Goal: Transaction & Acquisition: Purchase product/service

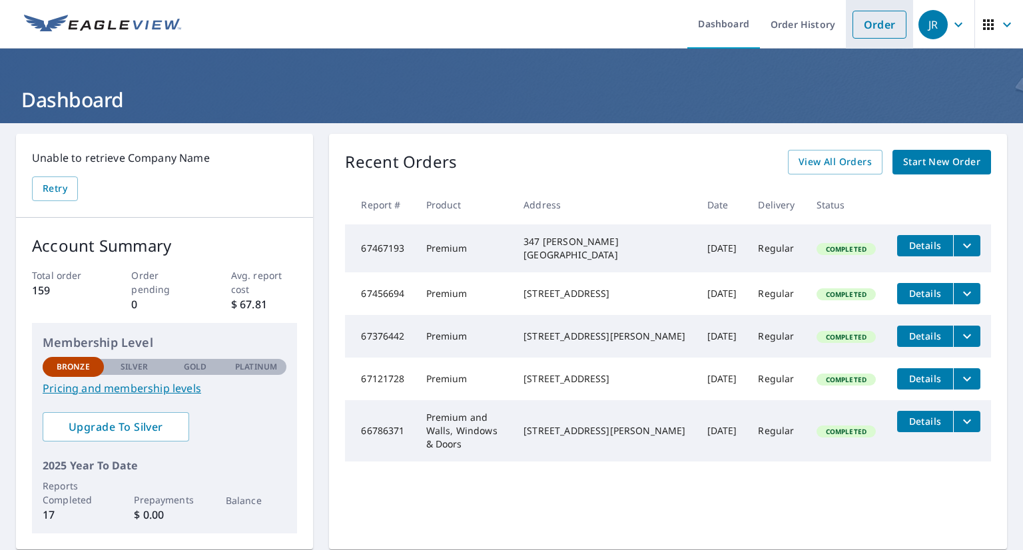
click at [877, 32] on link "Order" at bounding box center [879, 25] width 54 height 28
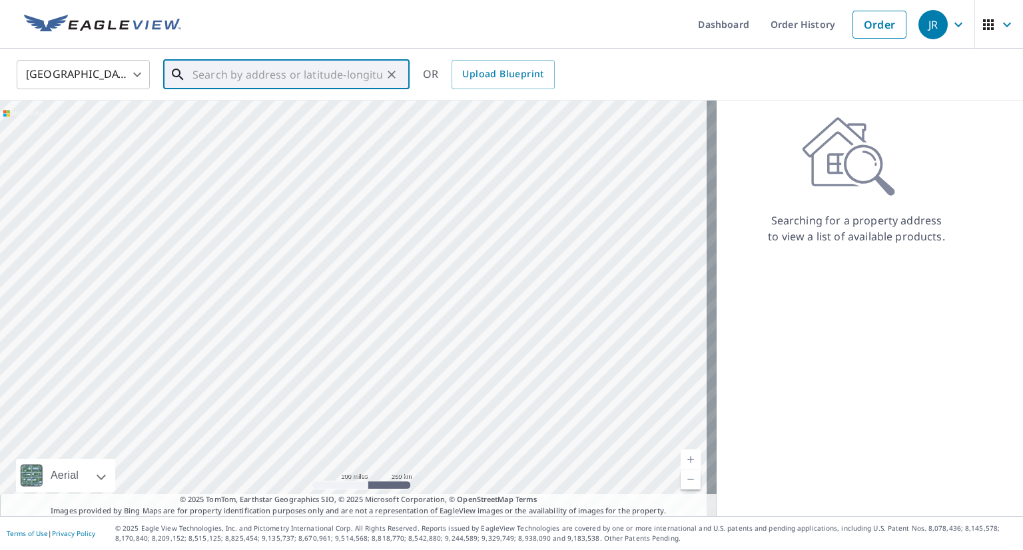
click at [221, 75] on input "text" at bounding box center [287, 74] width 190 height 37
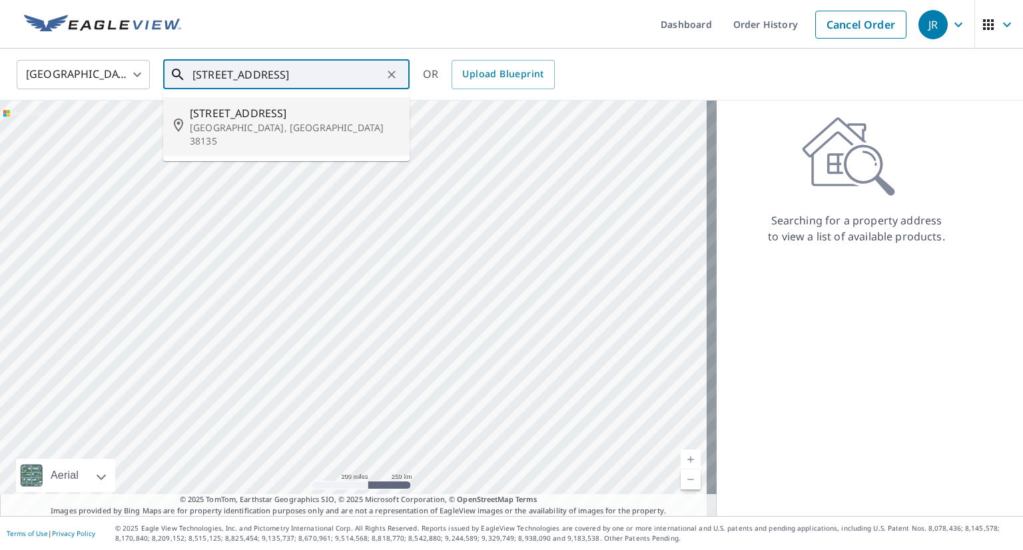
click at [221, 115] on span "[STREET_ADDRESS]" at bounding box center [294, 113] width 209 height 16
type input "[STREET_ADDRESS]"
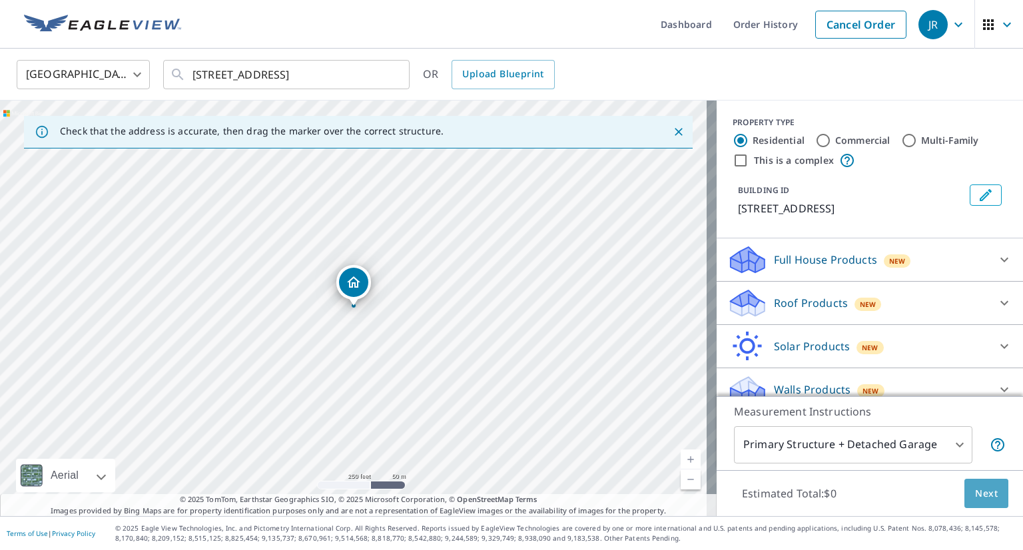
click at [968, 483] on button "Next" at bounding box center [986, 494] width 44 height 30
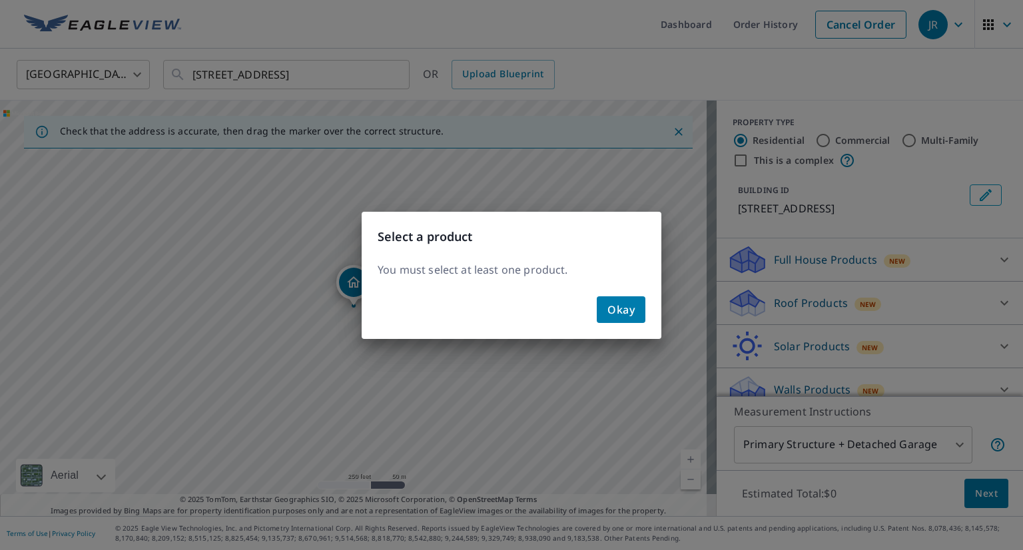
click at [820, 299] on div "Select a product You must select at least one product. Okay" at bounding box center [511, 275] width 1023 height 550
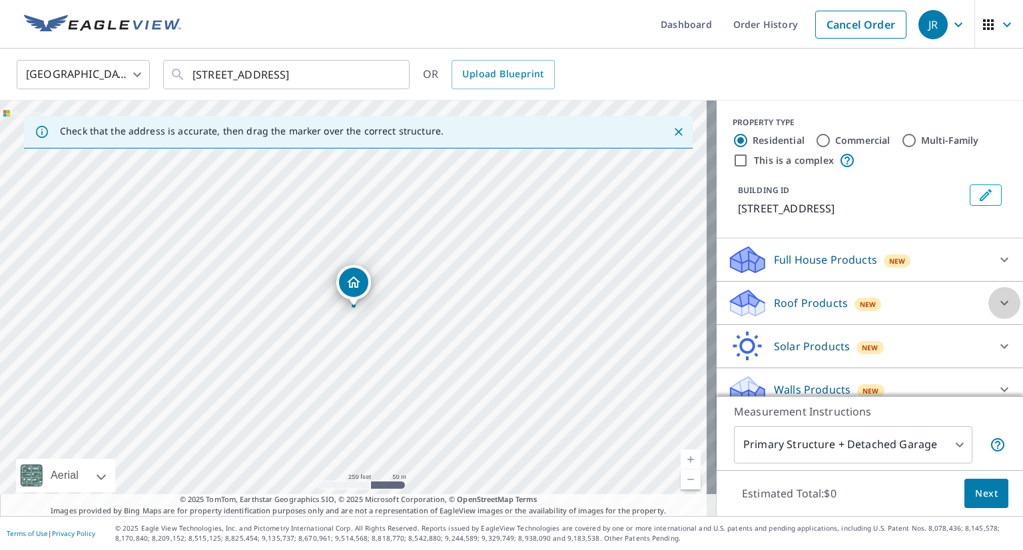
click at [996, 302] on icon at bounding box center [1004, 303] width 16 height 16
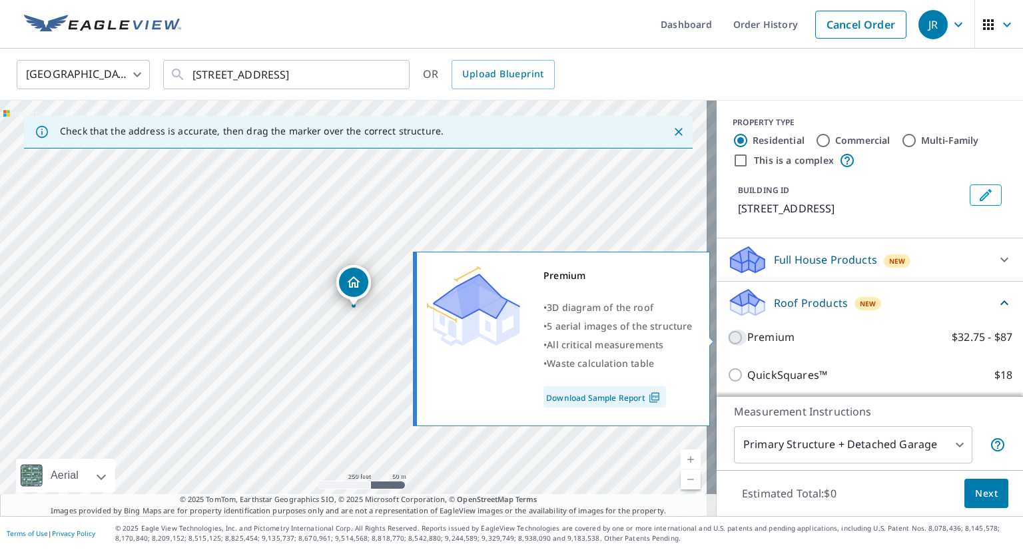
click at [727, 335] on input "Premium $32.75 - $87" at bounding box center [737, 338] width 20 height 16
checkbox input "true"
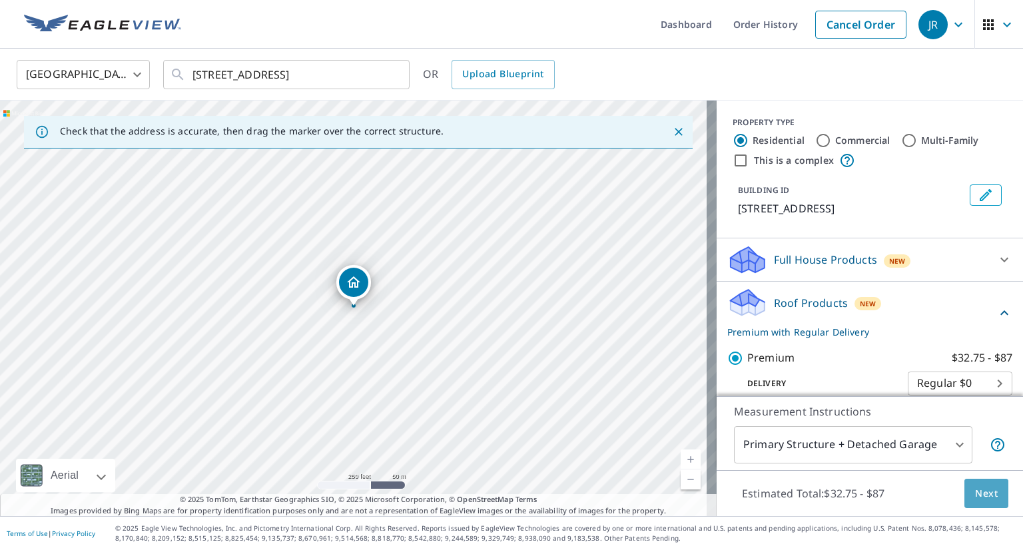
click at [975, 493] on span "Next" at bounding box center [986, 493] width 23 height 17
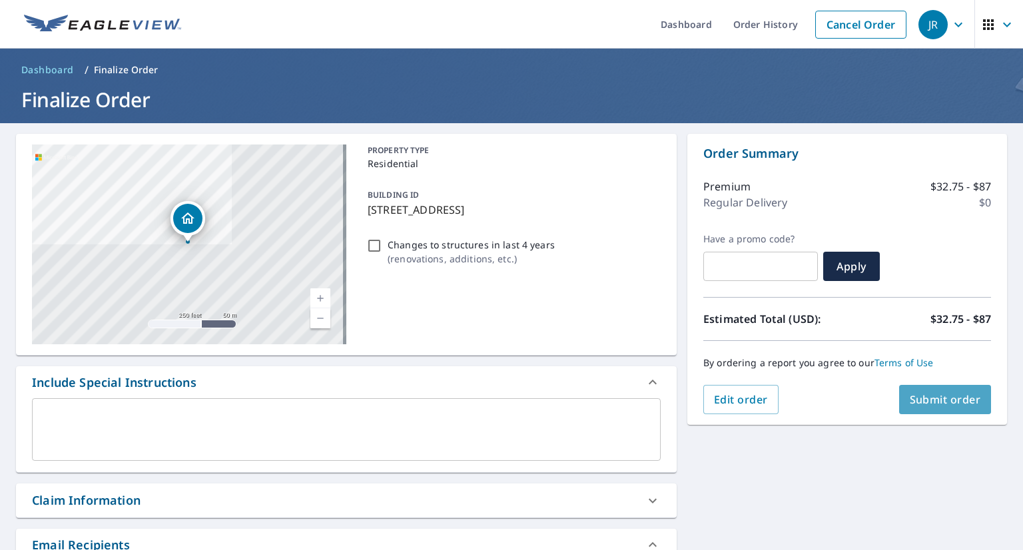
click at [955, 398] on span "Submit order" at bounding box center [945, 399] width 71 height 15
